Goal: Information Seeking & Learning: Learn about a topic

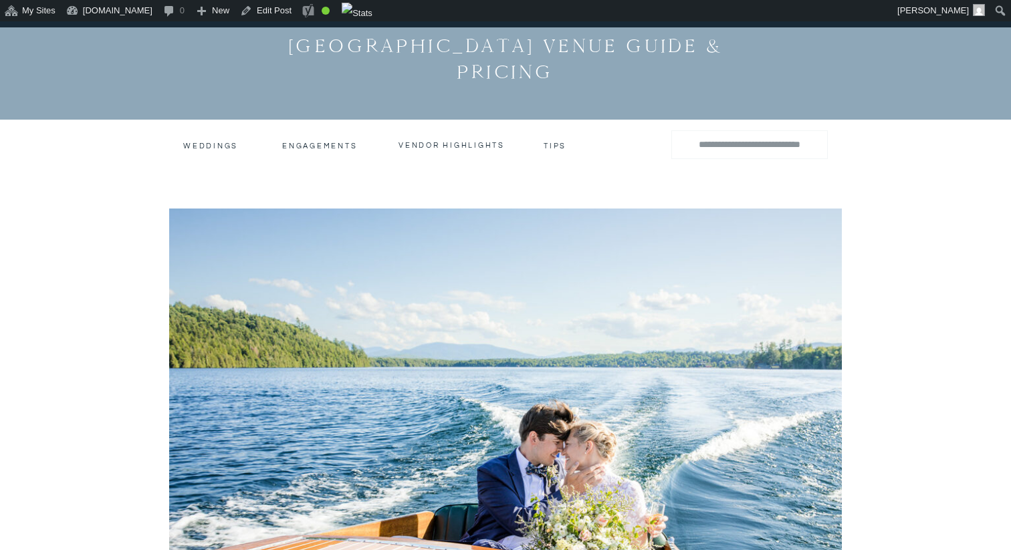
scroll to position [255, 0]
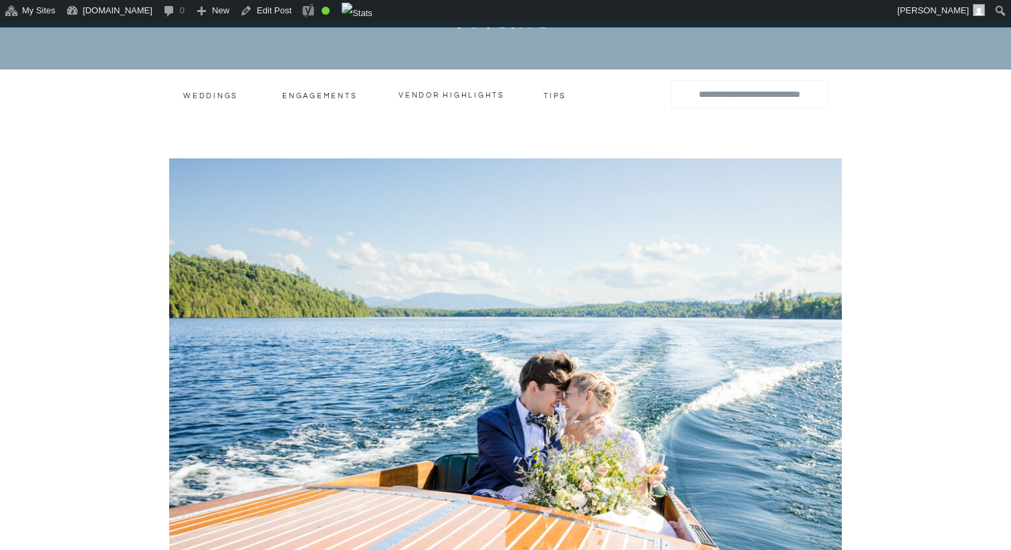
click at [460, 343] on img at bounding box center [505, 382] width 672 height 448
click at [580, 329] on img at bounding box center [505, 382] width 672 height 448
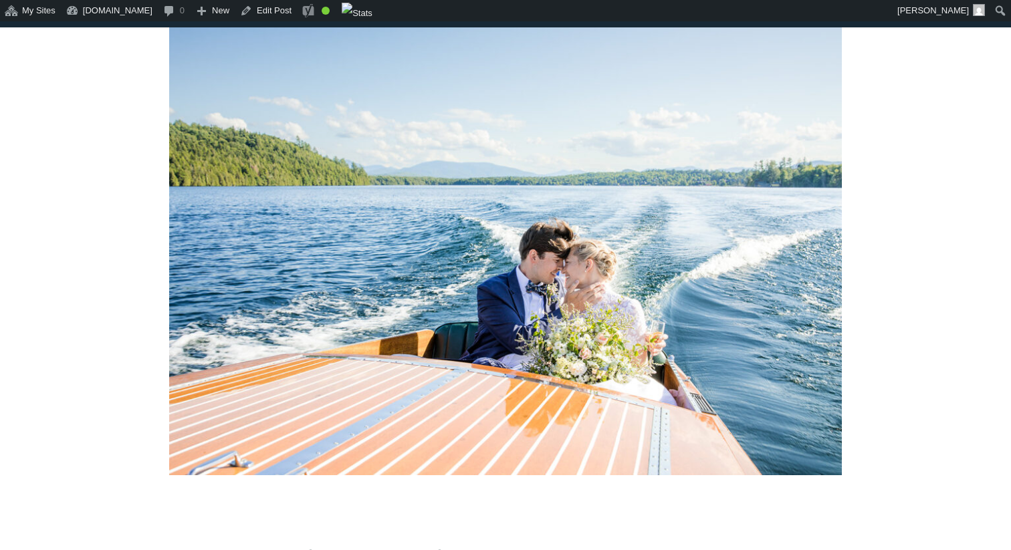
scroll to position [439, 0]
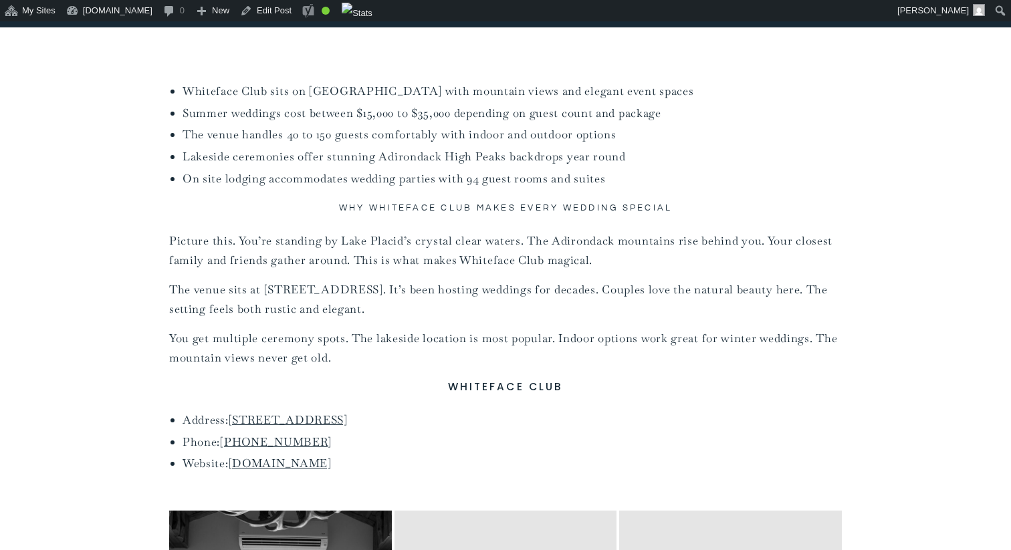
scroll to position [571, 0]
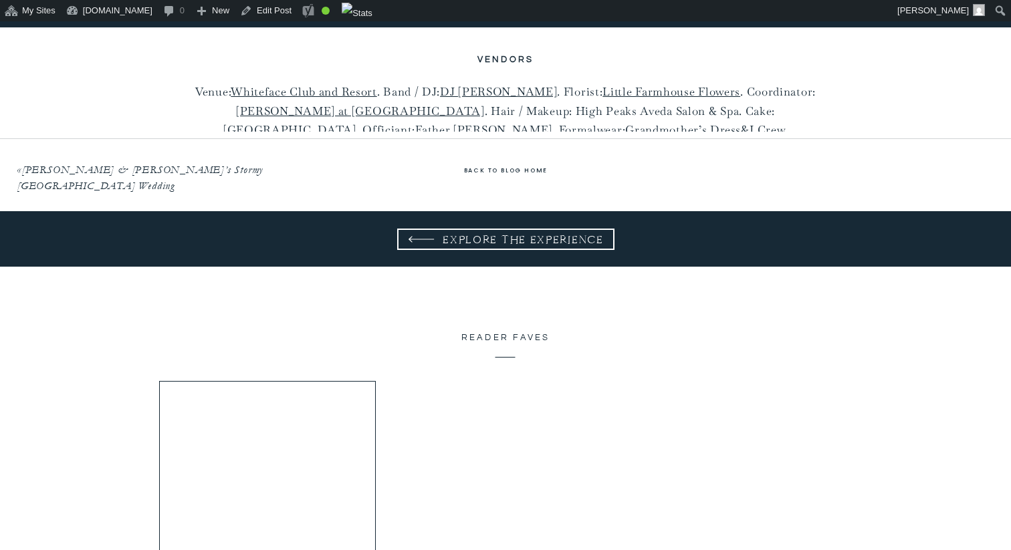
scroll to position [8967, 0]
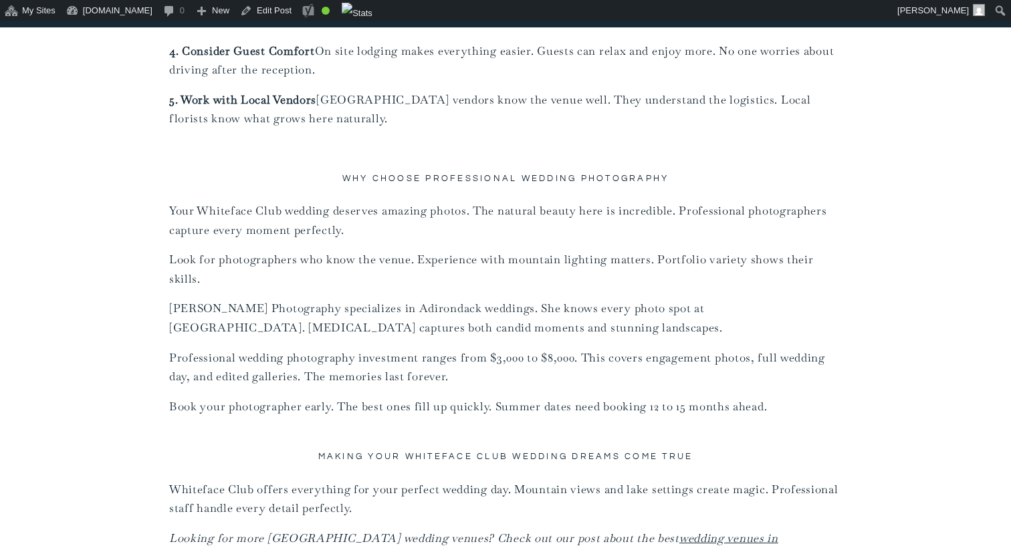
scroll to position [8600, 0]
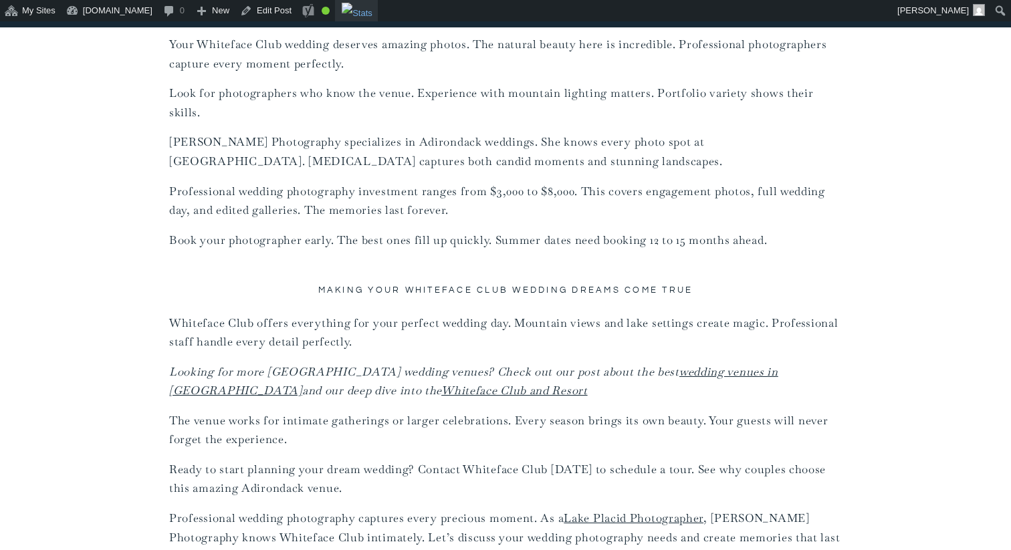
click at [372, 13] on img "Toolbar" at bounding box center [357, 13] width 31 height 21
